Goal: Find specific page/section: Find specific page/section

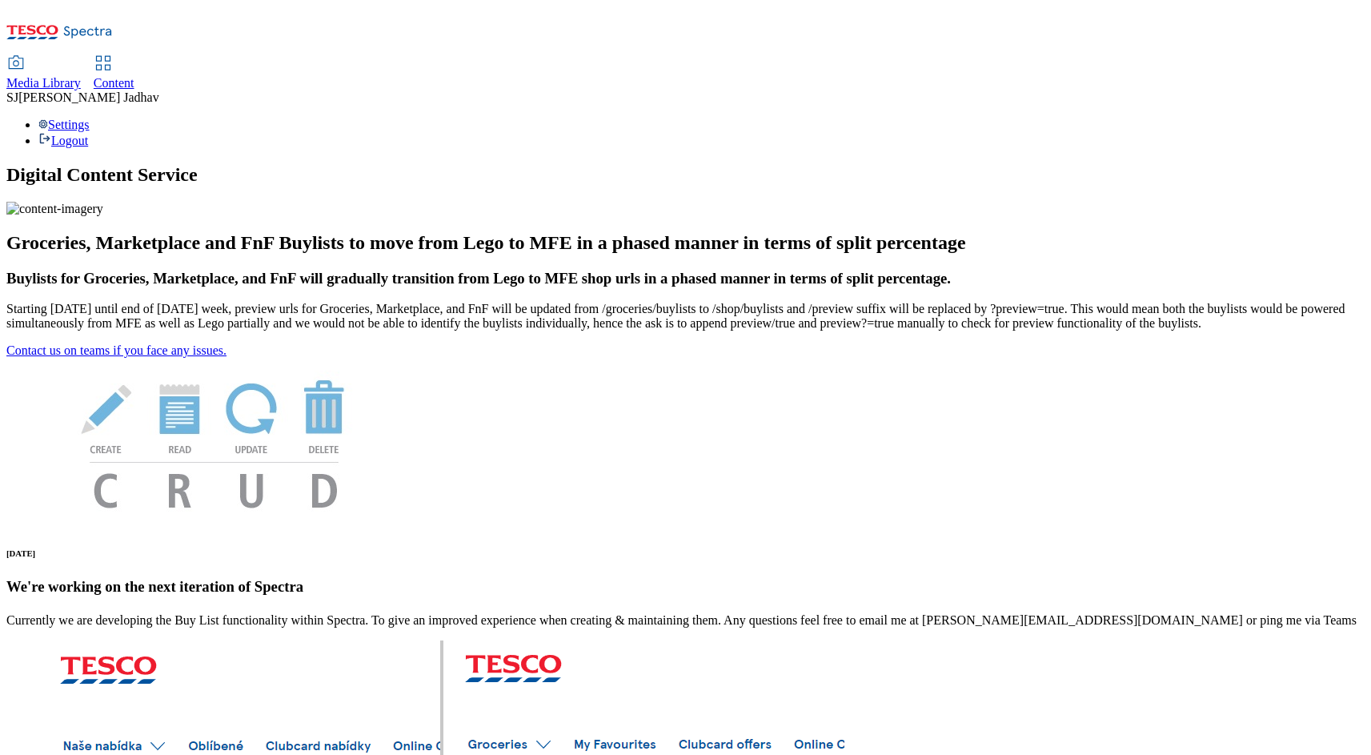
click at [319, 57] on div "Media Library Content" at bounding box center [685, 74] width 1359 height 34
click at [135, 76] on span "Content" at bounding box center [114, 83] width 41 height 14
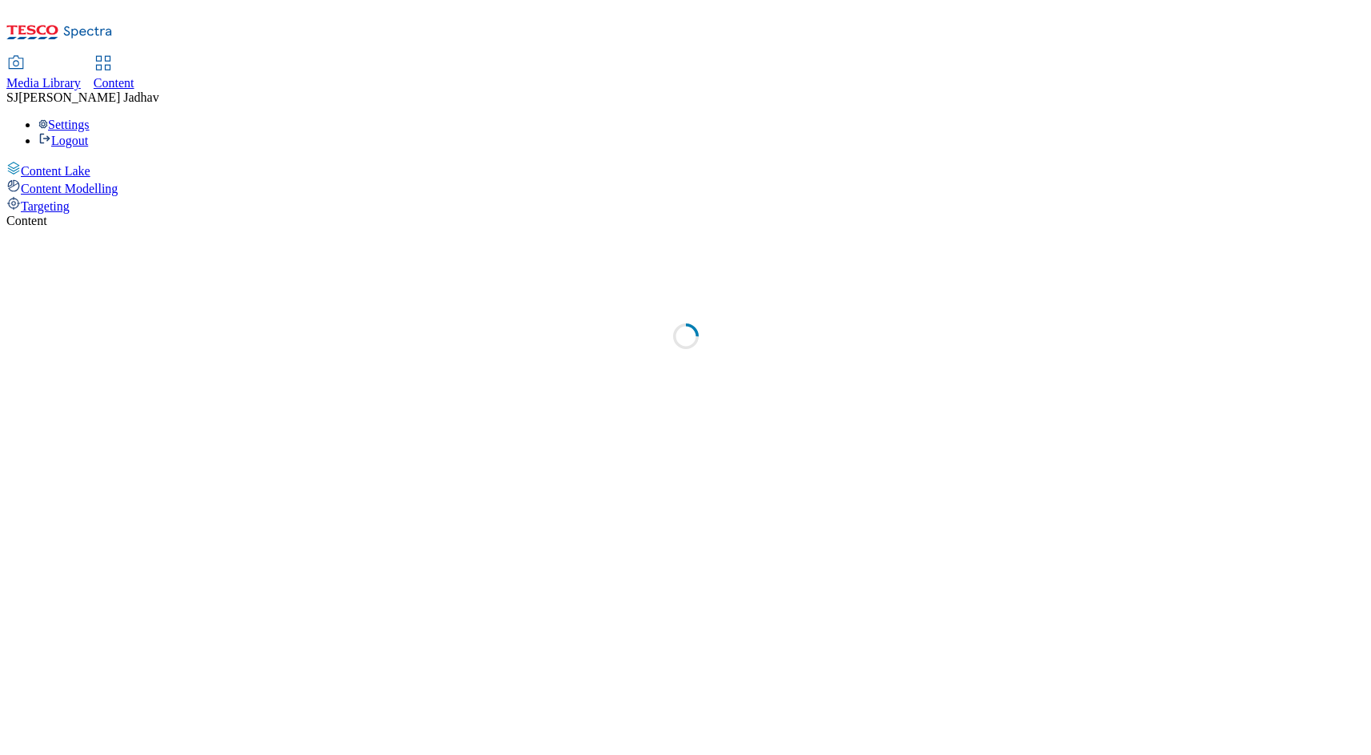
select select "ghs-uk"
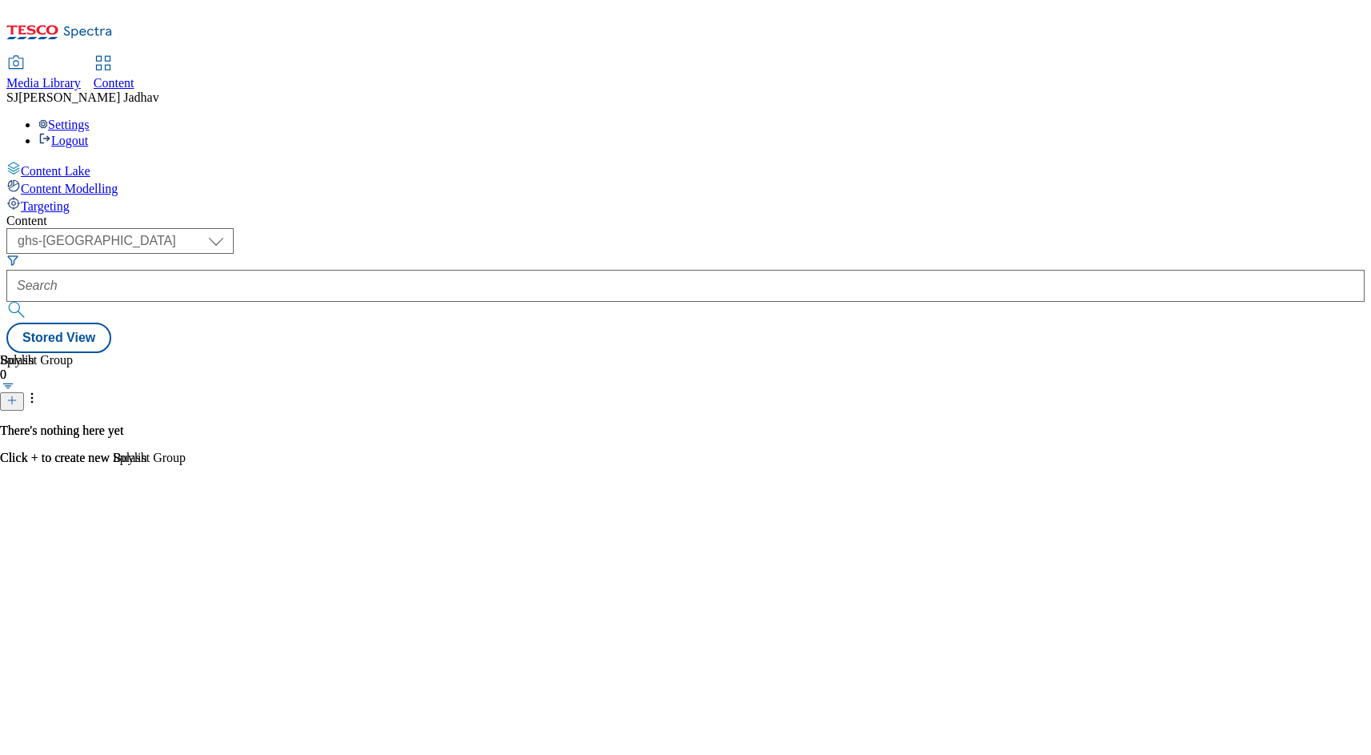
click at [81, 76] on div "Media Library" at bounding box center [43, 83] width 74 height 14
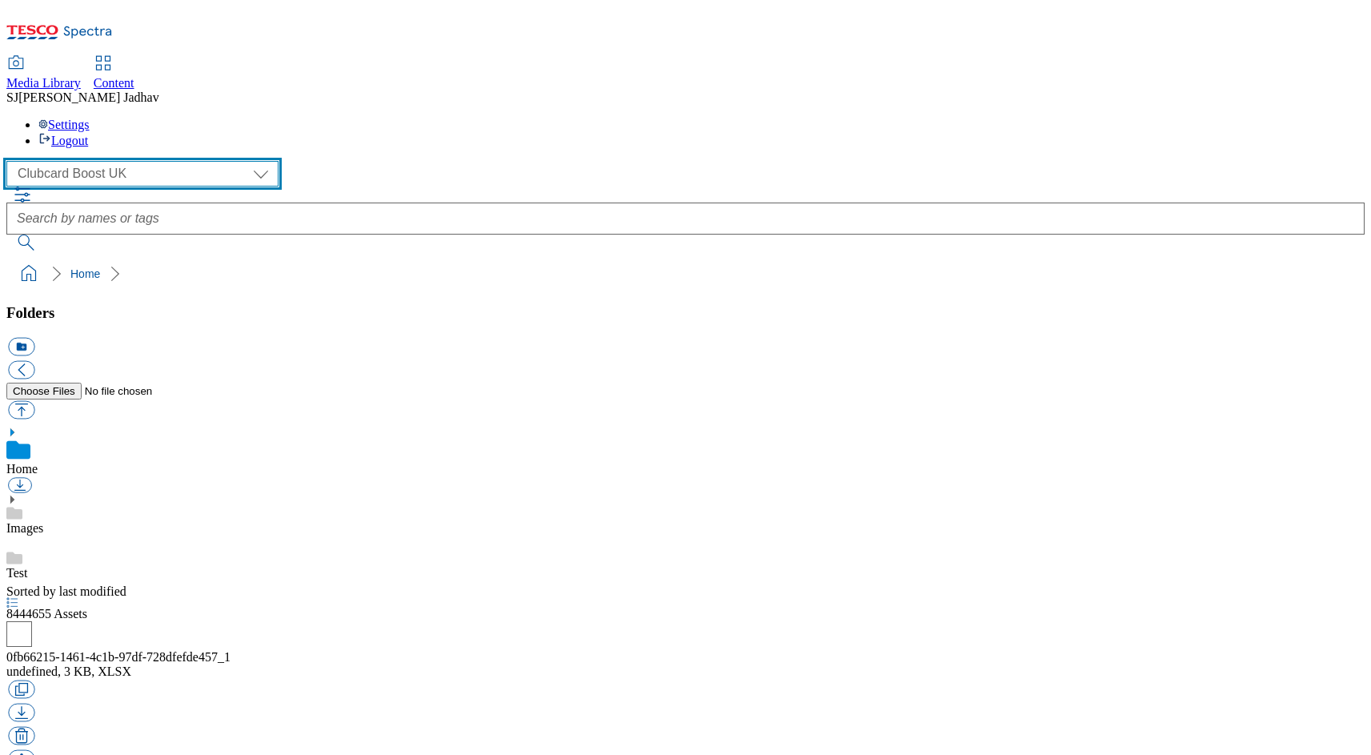
click at [129, 161] on select "Clubcard Boost UK Clubcard Marketing Dotcom UK Emails GHS Marketing UK GHS ROI …" at bounding box center [142, 174] width 272 height 26
select select "flare-ghs-mktg"
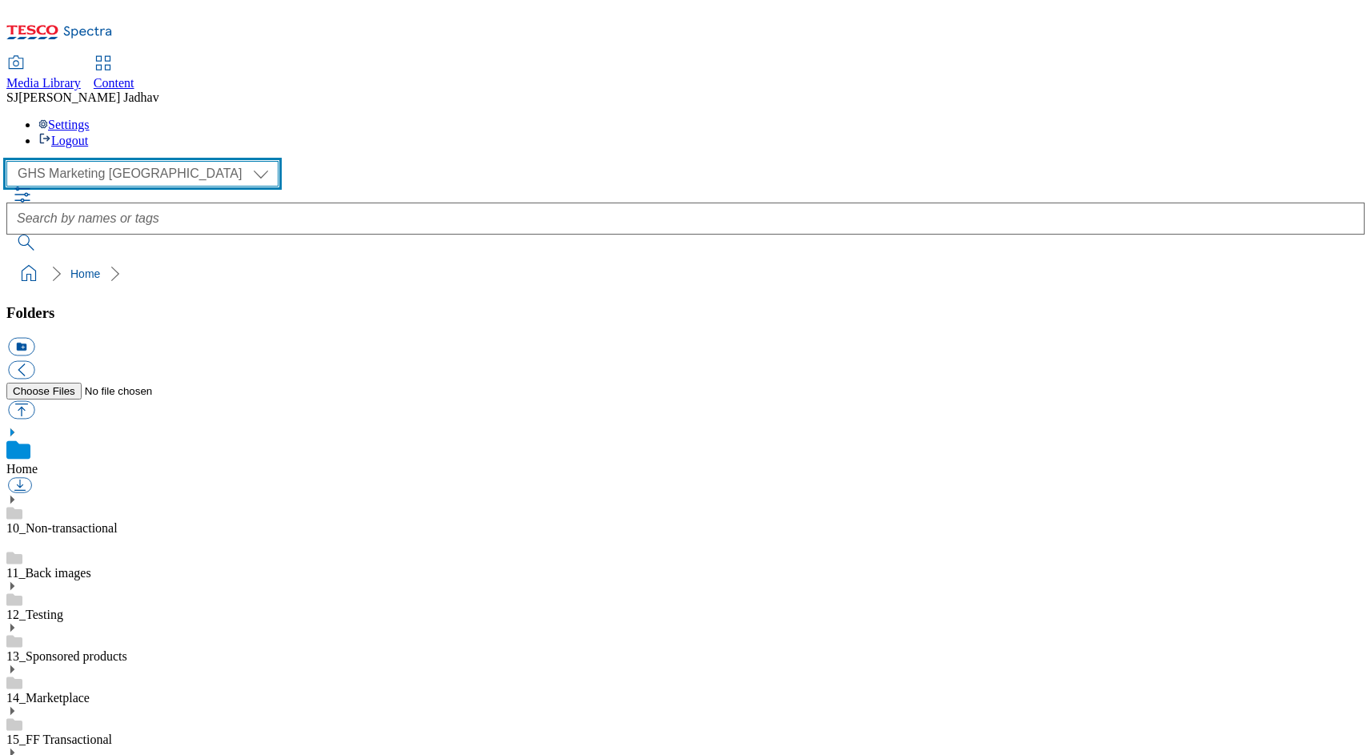
scroll to position [1, 0]
